Goal: Information Seeking & Learning: Learn about a topic

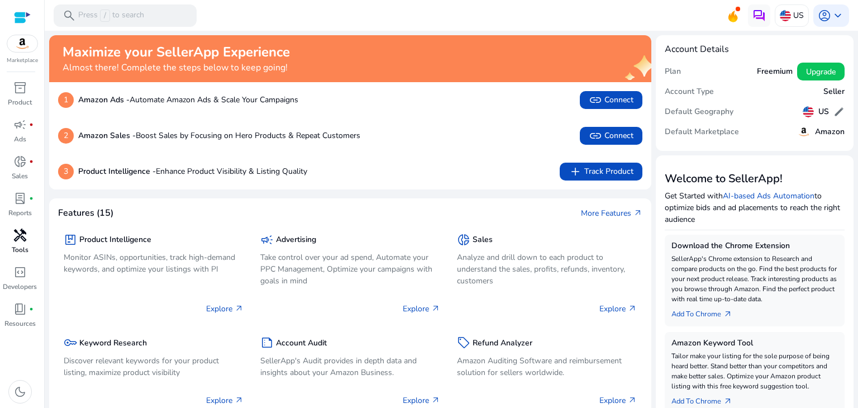
click at [15, 237] on span "handyman" at bounding box center [19, 235] width 13 height 13
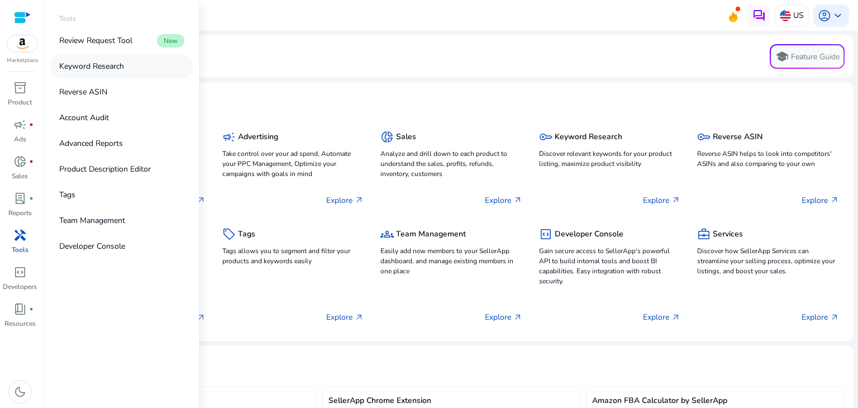
click at [116, 64] on p "Keyword Research" at bounding box center [91, 66] width 65 height 12
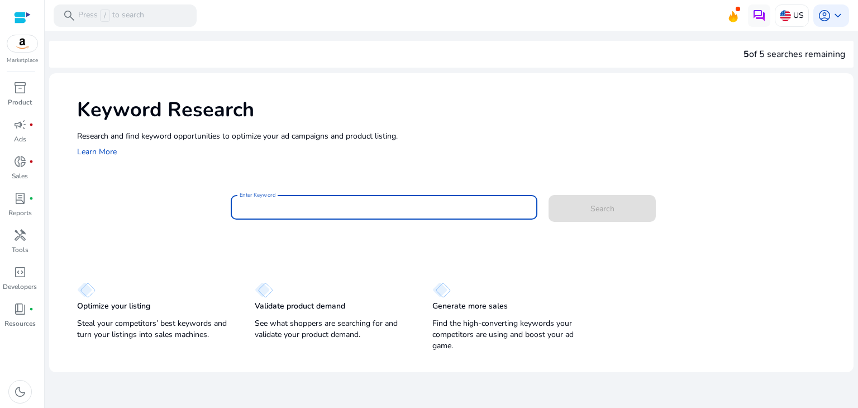
click at [311, 206] on input "Enter Keyword" at bounding box center [384, 207] width 289 height 12
paste input "**********"
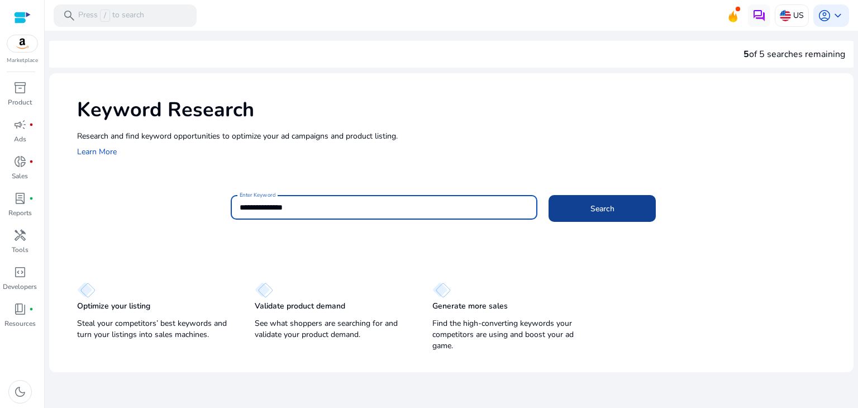
type input "**********"
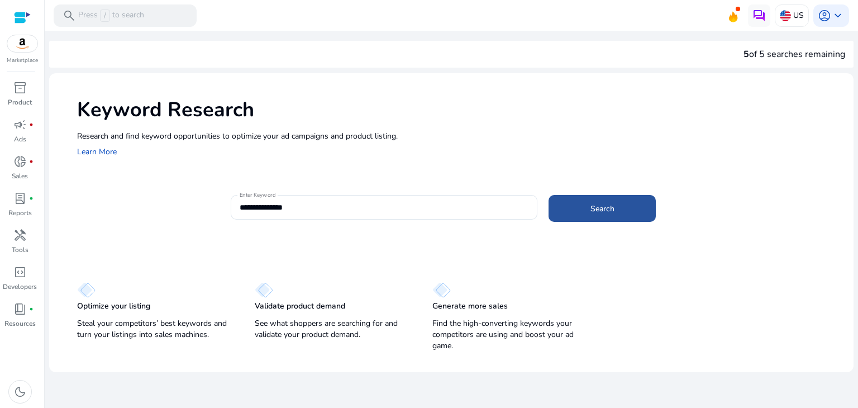
click at [616, 204] on span at bounding box center [602, 208] width 107 height 27
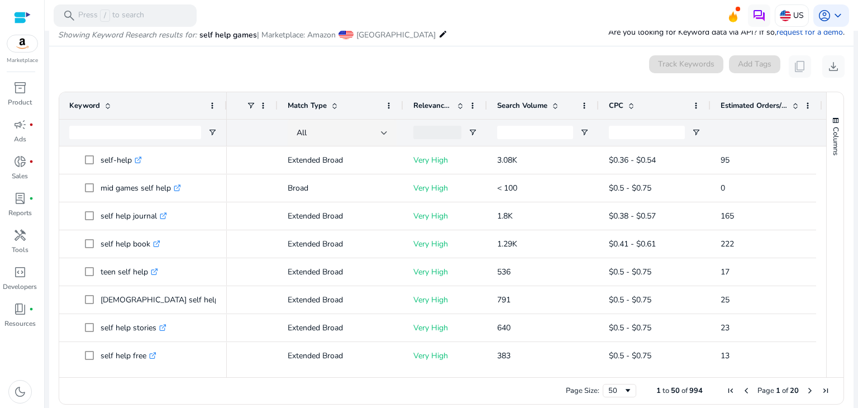
click at [776, 105] on span "Estimated Orders/Month" at bounding box center [754, 106] width 67 height 10
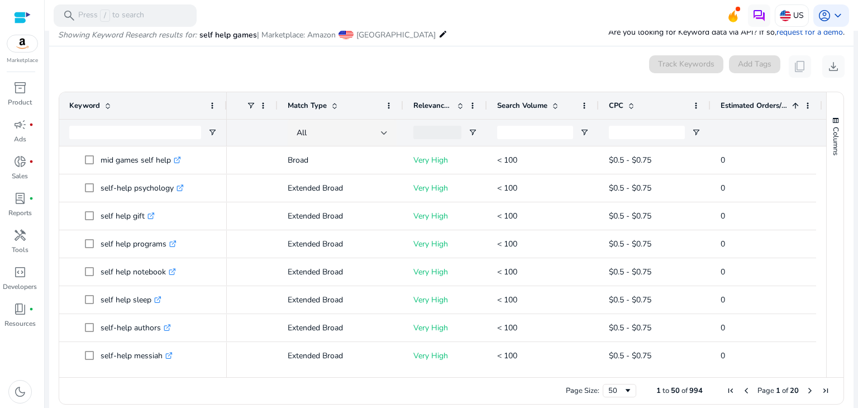
click at [776, 105] on span "Estimated Orders/Month" at bounding box center [754, 106] width 67 height 10
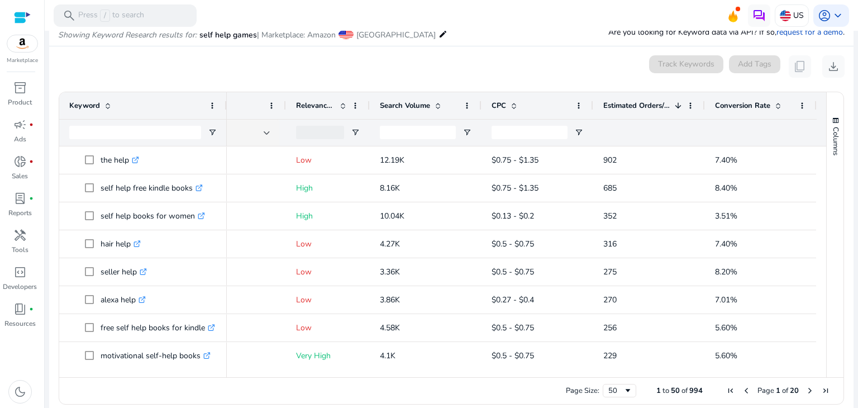
scroll to position [0, 165]
click at [820, 161] on div at bounding box center [821, 256] width 10 height 221
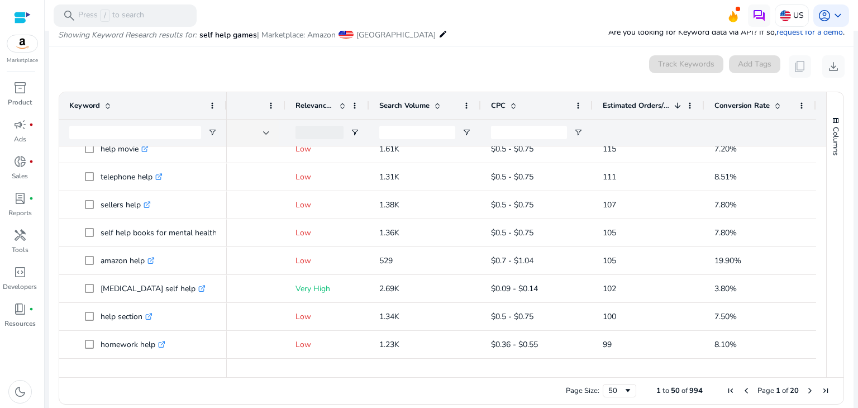
click at [398, 101] on span "Search Volume" at bounding box center [404, 106] width 50 height 10
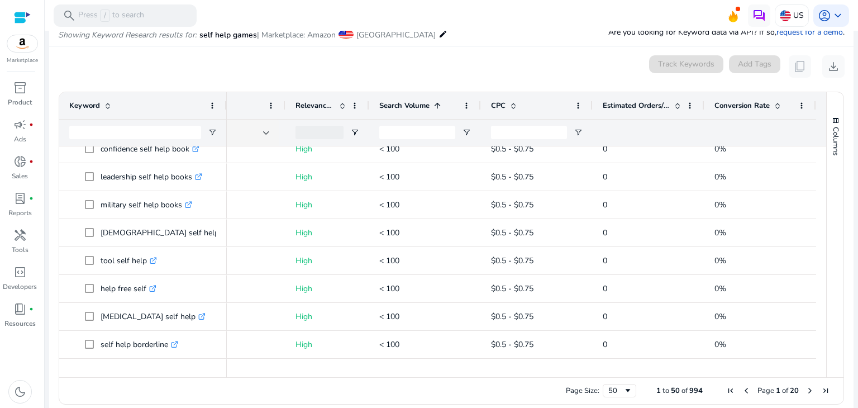
click at [398, 101] on span "Search Volume" at bounding box center [404, 106] width 50 height 10
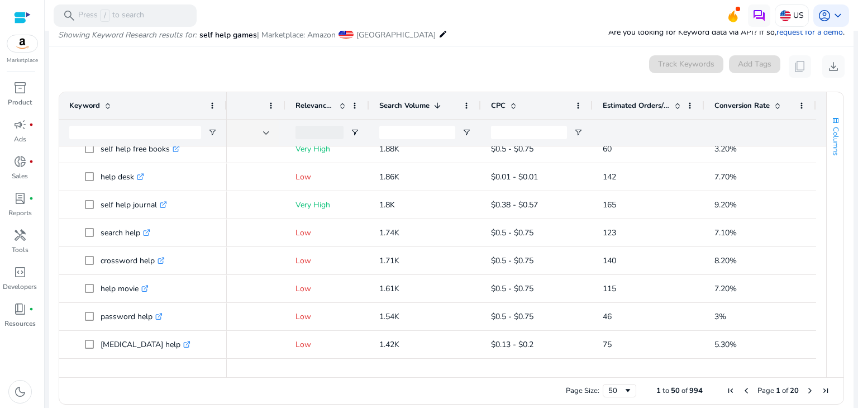
drag, startPoint x: 817, startPoint y: 250, endPoint x: 822, endPoint y: 151, distance: 99.6
click at [822, 151] on div "Keyword Tags Match Type 1" at bounding box center [451, 234] width 784 height 285
click at [817, 157] on div at bounding box center [821, 274] width 10 height 1397
